Goal: Information Seeking & Learning: Learn about a topic

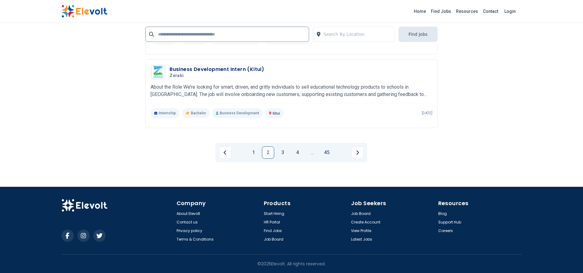
scroll to position [1209, 0]
click at [252, 152] on link "1" at bounding box center [253, 153] width 12 height 12
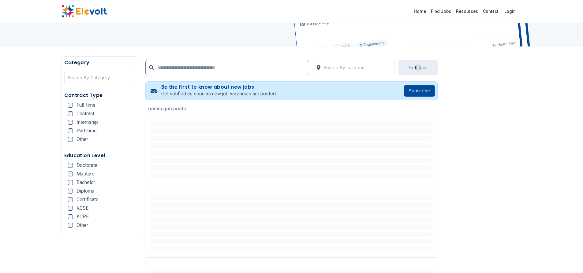
scroll to position [0, 0]
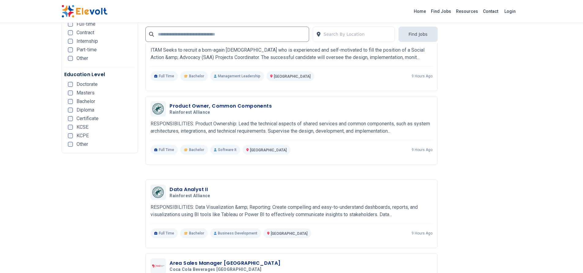
scroll to position [1019, 0]
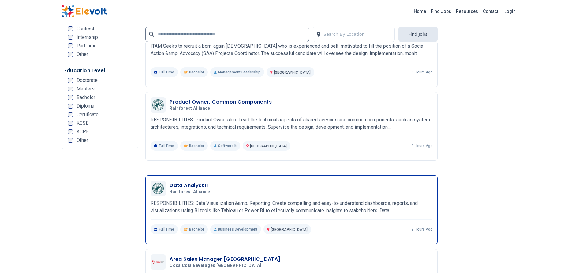
click at [197, 185] on h3 "Data Analyst II" at bounding box center [191, 185] width 43 height 7
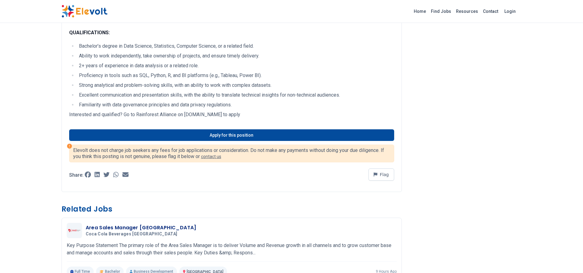
scroll to position [193, 0]
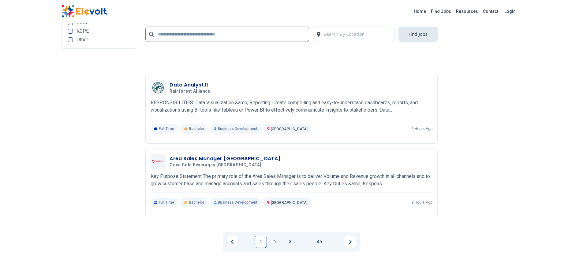
scroll to position [1252, 0]
click at [278, 237] on link "2" at bounding box center [275, 241] width 12 height 12
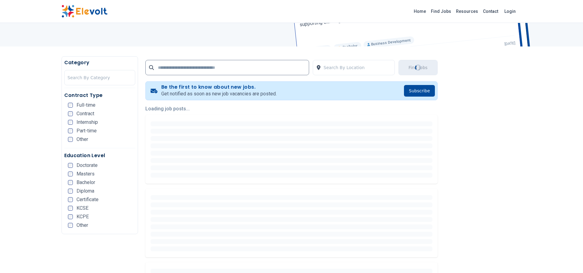
scroll to position [0, 0]
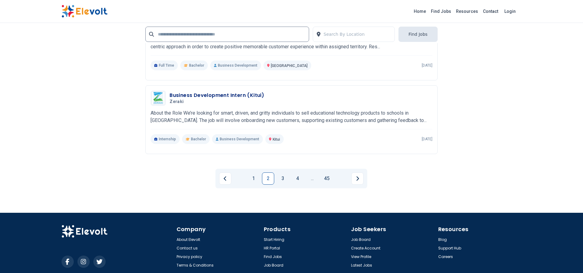
scroll to position [1317, 0]
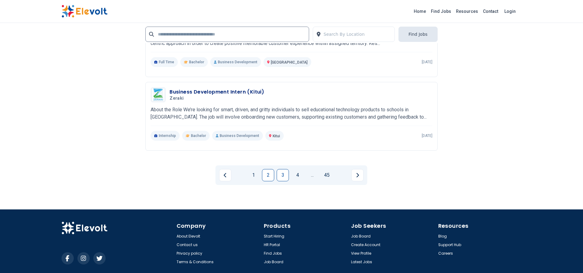
click at [281, 173] on link "3" at bounding box center [283, 175] width 12 height 12
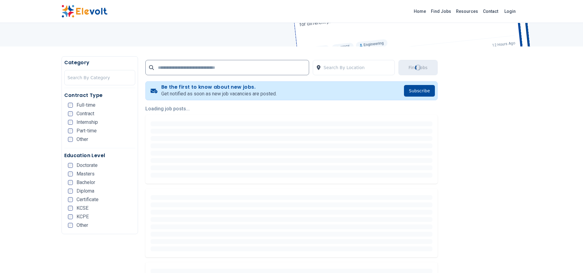
scroll to position [0, 0]
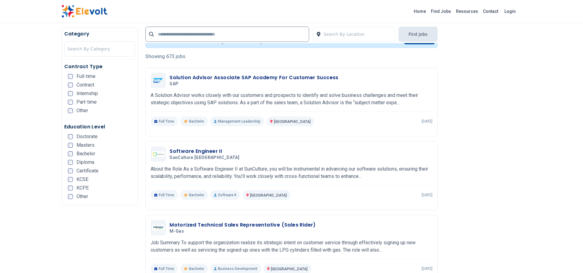
scroll to position [142, 0]
